Goal: Transaction & Acquisition: Purchase product/service

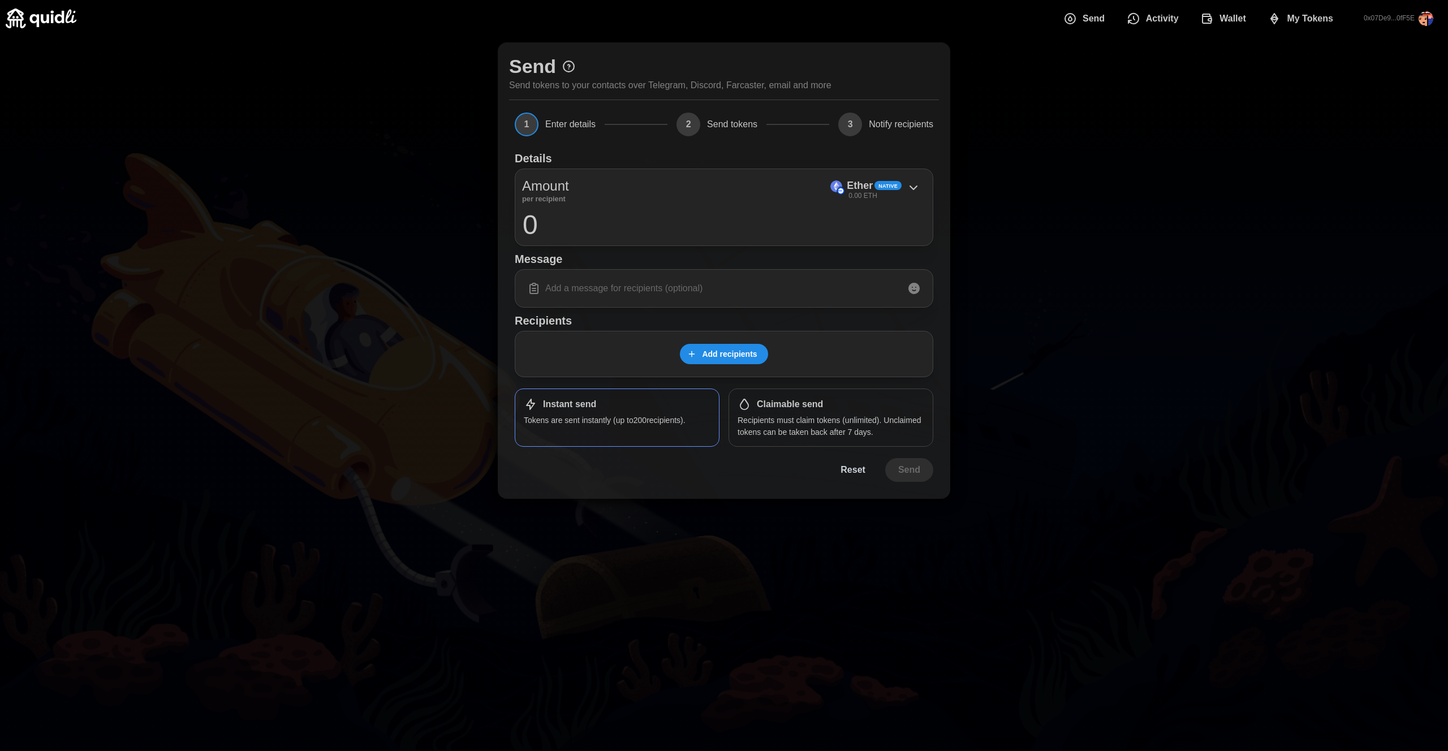
click at [741, 351] on span "Add recipients" at bounding box center [729, 353] width 55 height 19
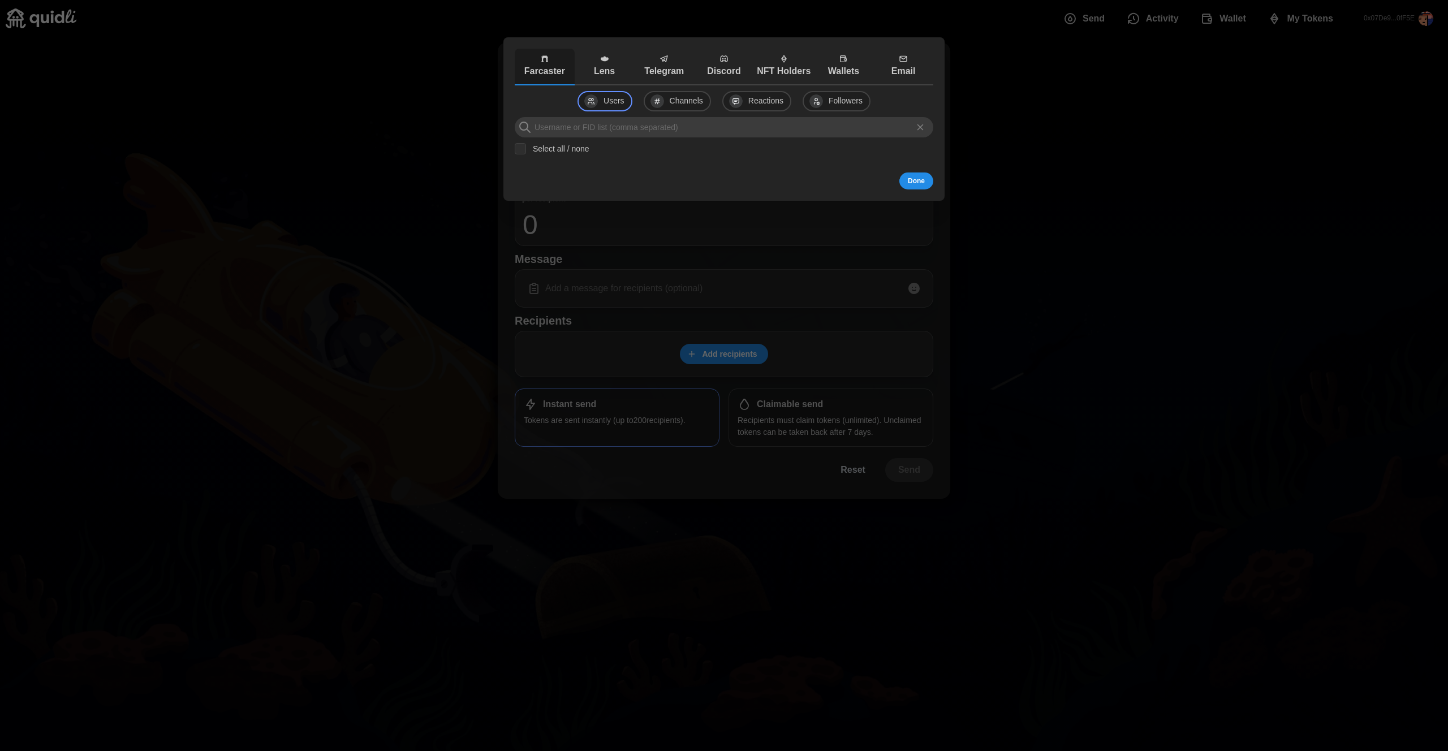
click at [618, 66] on p "Lens" at bounding box center [604, 71] width 54 height 14
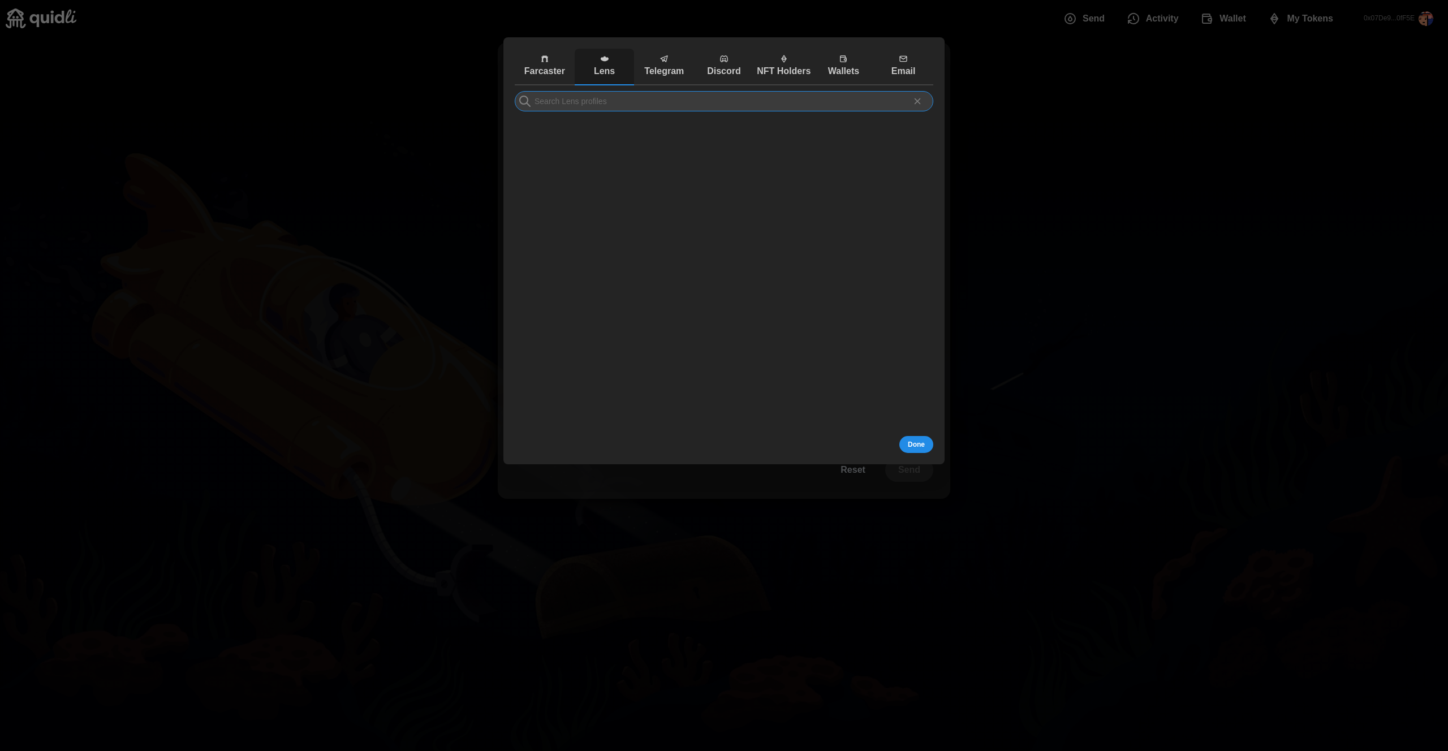
click at [637, 103] on input at bounding box center [724, 101] width 419 height 20
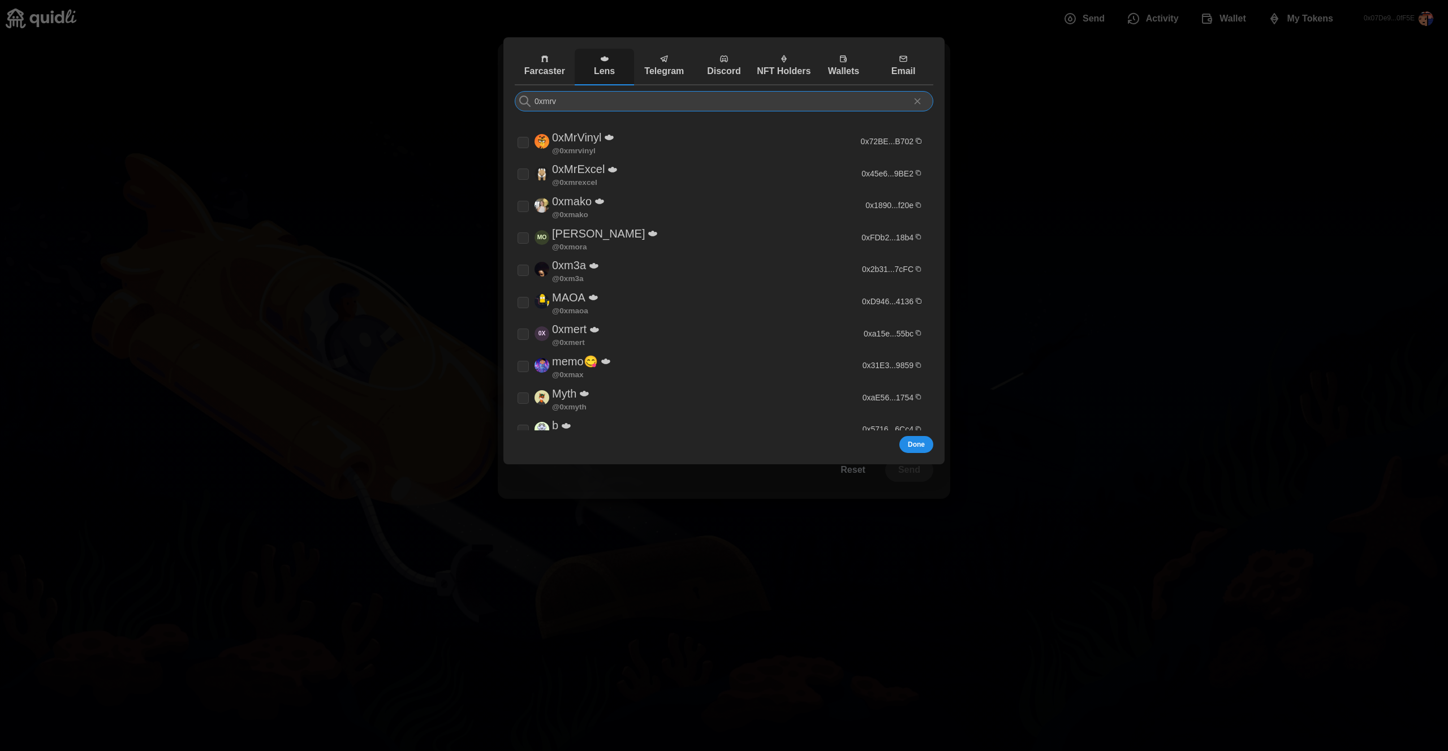
type input "0xmrv"
click at [546, 74] on p "Farcaster" at bounding box center [545, 71] width 54 height 14
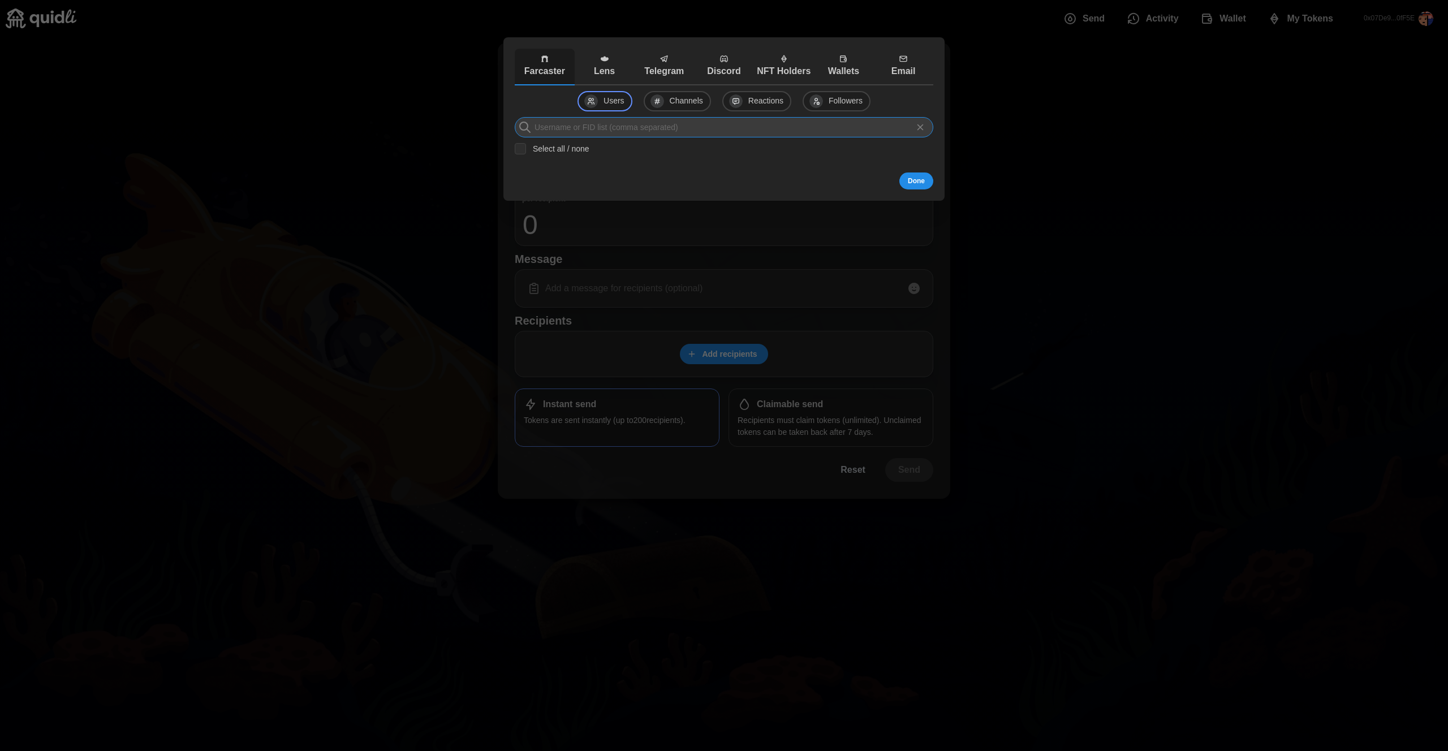
click at [583, 130] on input at bounding box center [724, 127] width 419 height 20
click at [1295, 91] on div at bounding box center [724, 375] width 1448 height 751
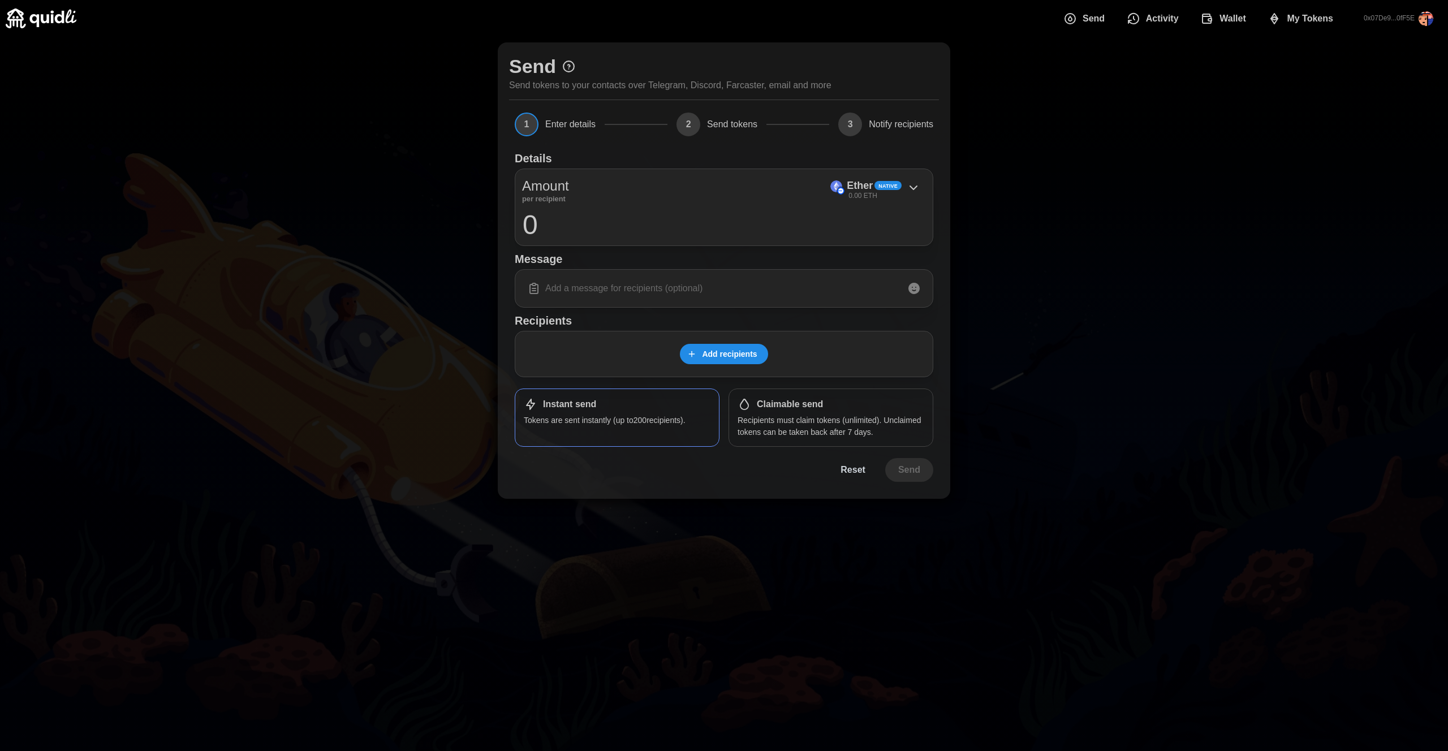
click at [1136, 213] on div "Send Send tokens to your contacts over Telegram, Discord, Farcaster, email and …" at bounding box center [724, 271] width 1448 height 468
click at [912, 181] on icon at bounding box center [914, 188] width 14 height 14
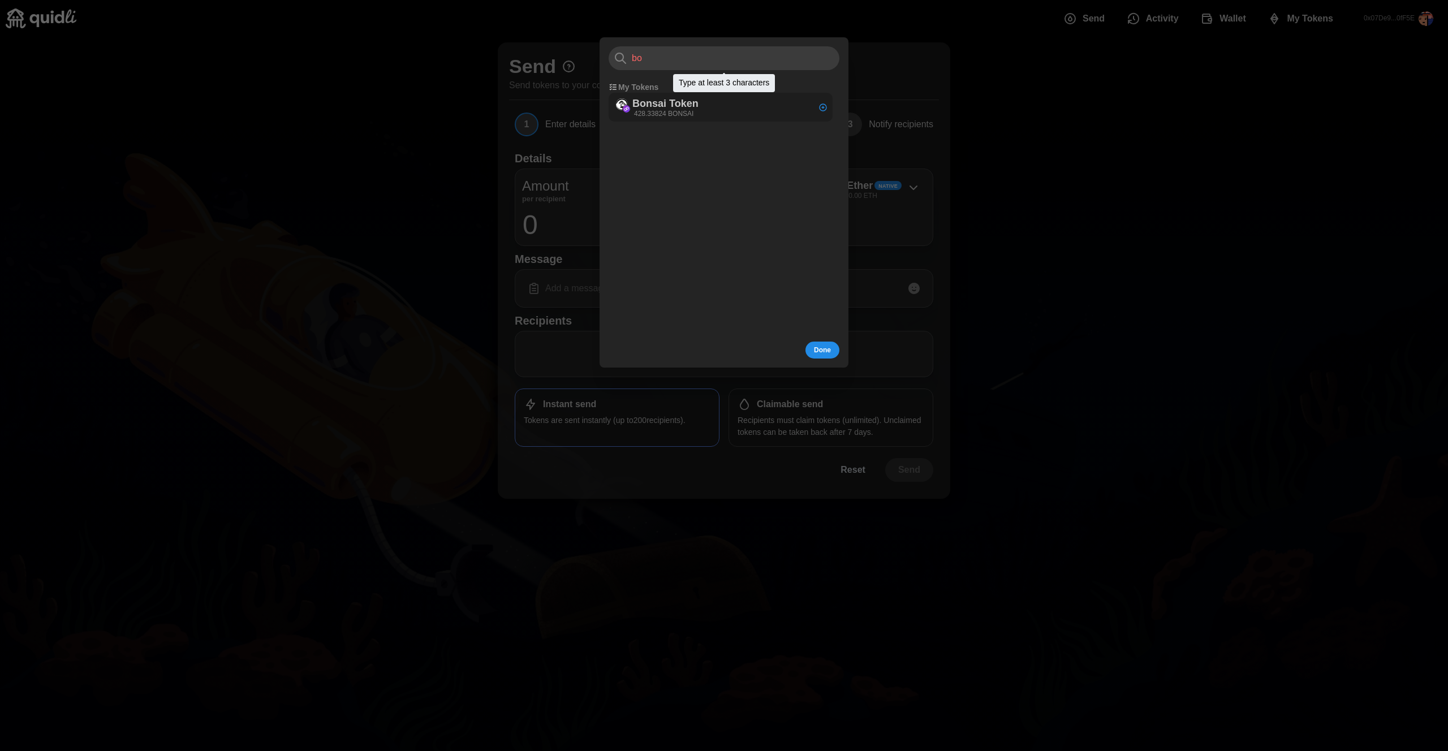
type input "bo"
click at [717, 114] on div "Bonsai Token 428.33824 BONSAI" at bounding box center [721, 107] width 224 height 29
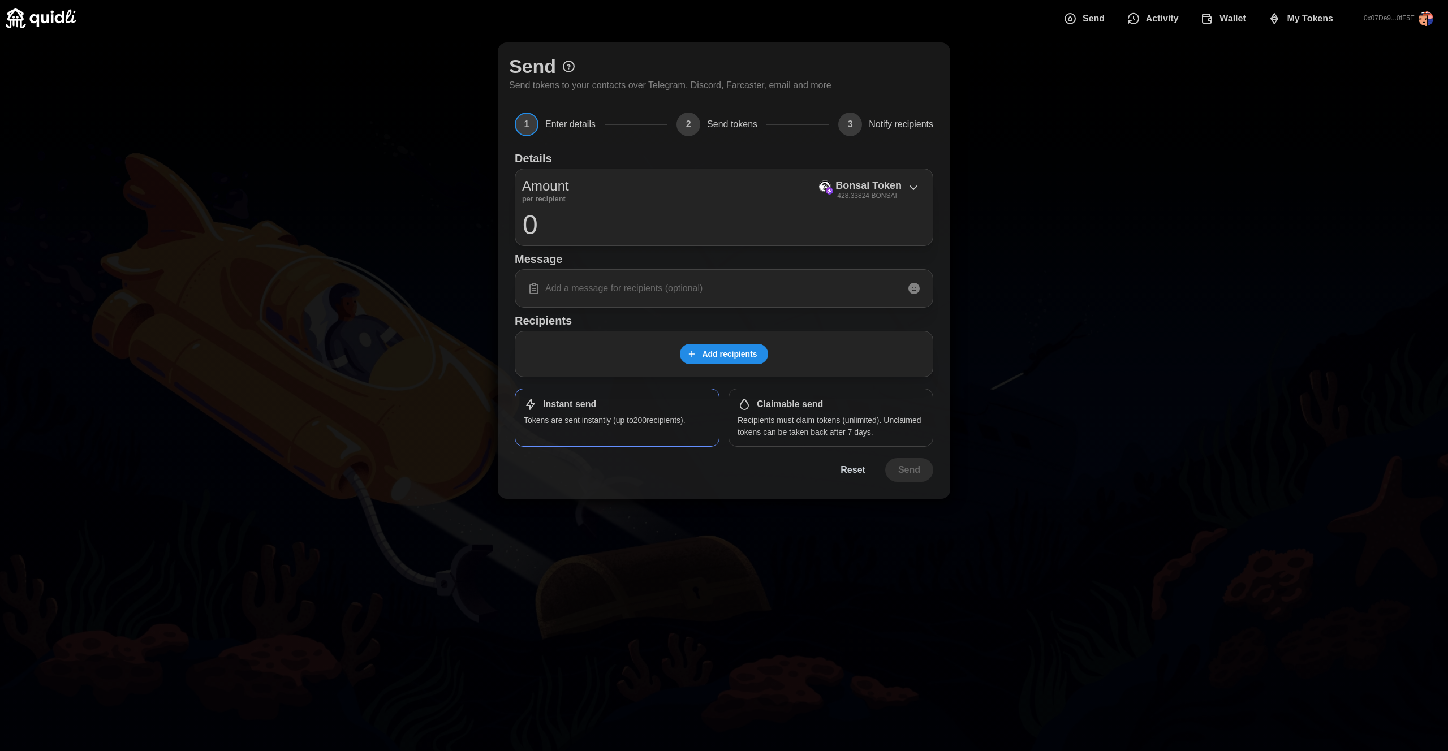
click at [710, 233] on input "0" at bounding box center [724, 224] width 404 height 28
type input "0"
click at [1115, 217] on div "Send Send tokens to your contacts over Telegram, Discord, Farcaster, email and …" at bounding box center [724, 271] width 1448 height 468
